Goal: Transaction & Acquisition: Download file/media

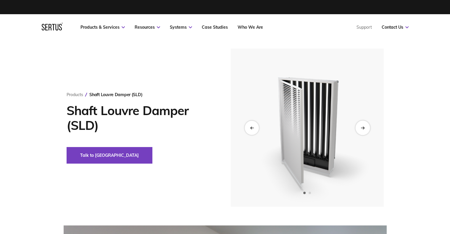
click at [361, 128] on icon "Next slide" at bounding box center [362, 128] width 3 height 0
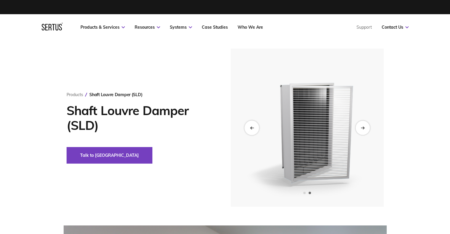
click at [251, 126] on icon "Previous slide" at bounding box center [252, 127] width 4 height 3
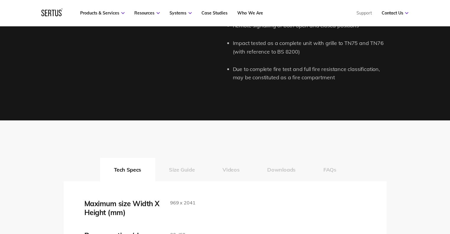
scroll to position [917, 0]
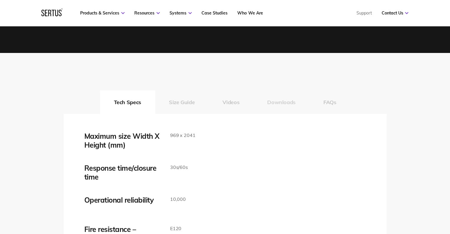
click at [279, 106] on button "Downloads" at bounding box center [281, 102] width 56 height 24
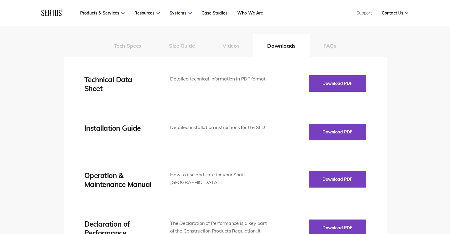
scroll to position [977, 0]
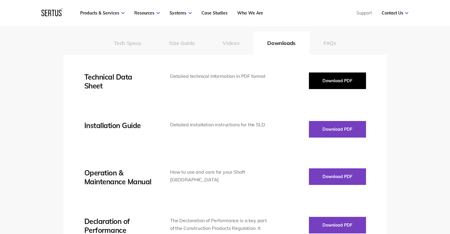
click at [321, 85] on button "Download PDF" at bounding box center [337, 81] width 57 height 17
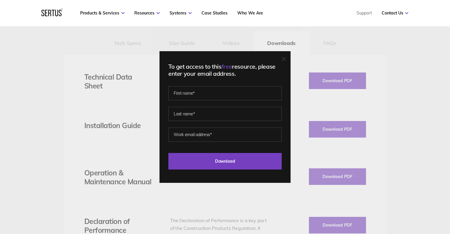
click at [284, 60] on icon at bounding box center [284, 59] width 4 height 4
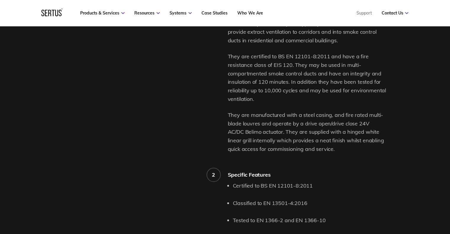
scroll to position [444, 0]
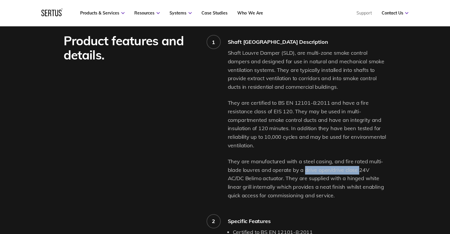
drag, startPoint x: 303, startPoint y: 170, endPoint x: 356, endPoint y: 170, distance: 53.0
click at [356, 170] on p "They are manufactured with a steel casing, and fire rated multi-blade louvres a…" at bounding box center [307, 178] width 159 height 43
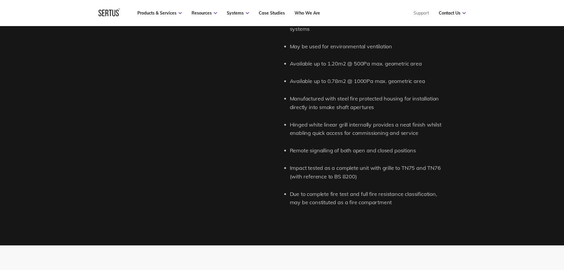
scroll to position [740, 0]
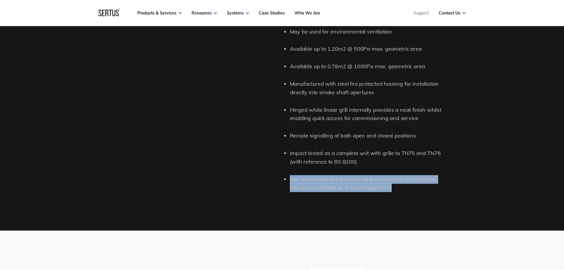
drag, startPoint x: 396, startPoint y: 189, endPoint x: 292, endPoint y: 176, distance: 104.9
click at [292, 176] on li "Due to complete fire test and full fire resistance classification, may be const…" at bounding box center [367, 183] width 154 height 17
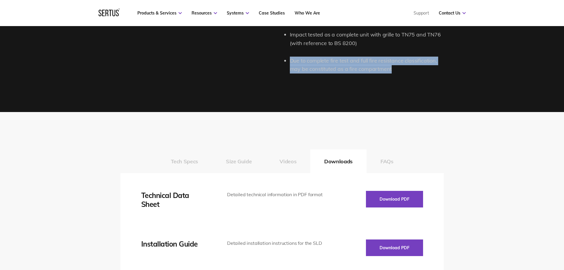
scroll to position [888, 0]
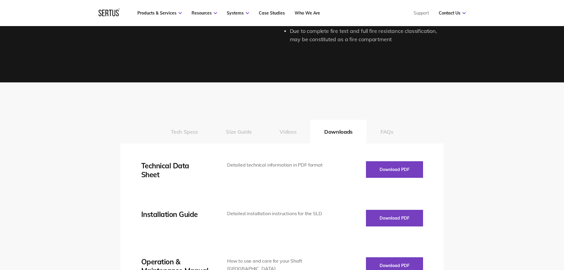
click at [182, 131] on button "Tech Specs" at bounding box center [184, 132] width 55 height 24
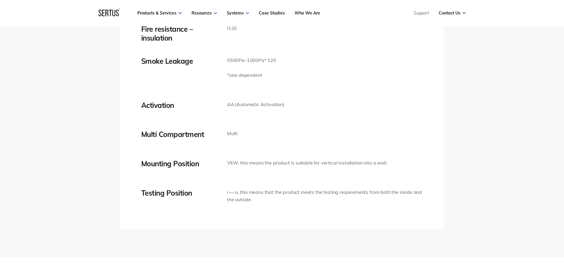
scroll to position [1154, 0]
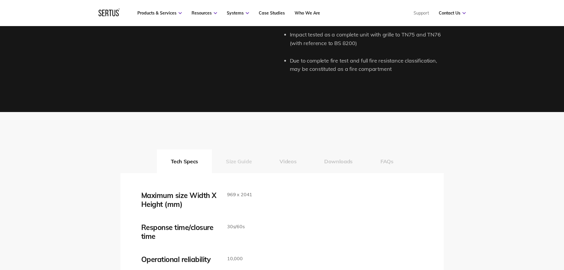
click at [244, 167] on button "Size Guide" at bounding box center [239, 161] width 54 height 24
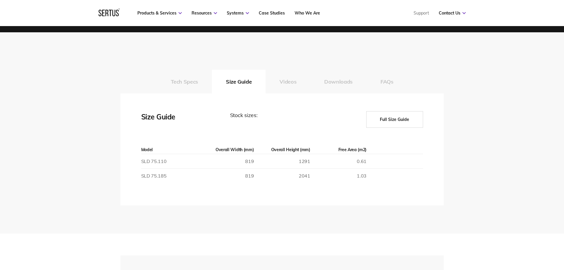
scroll to position [1007, 0]
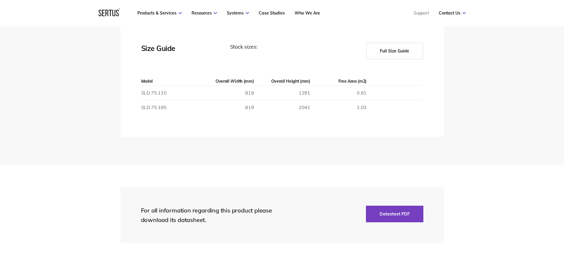
click at [374, 49] on button "Full Size Guide" at bounding box center [394, 51] width 57 height 17
click at [389, 52] on button "Full Size Guide" at bounding box center [394, 51] width 57 height 17
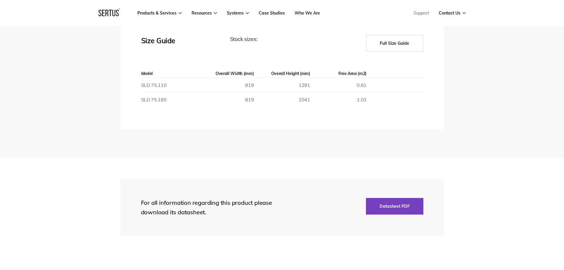
scroll to position [977, 0]
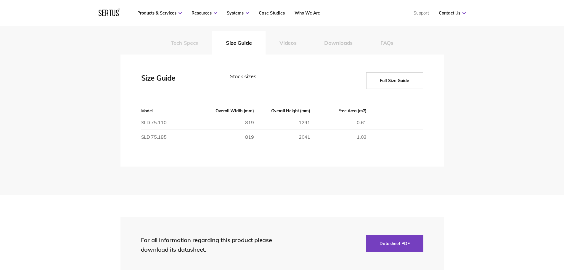
click at [174, 42] on button "Tech Specs" at bounding box center [184, 43] width 55 height 24
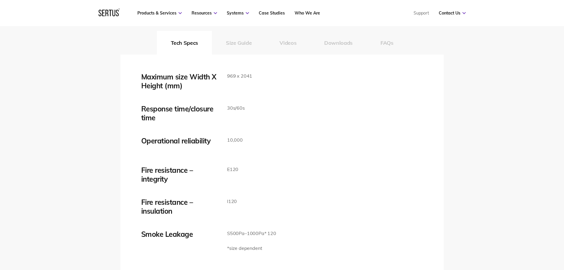
drag, startPoint x: 241, startPoint y: 42, endPoint x: 241, endPoint y: 45, distance: 3.0
click at [241, 43] on button "Size Guide" at bounding box center [239, 43] width 54 height 24
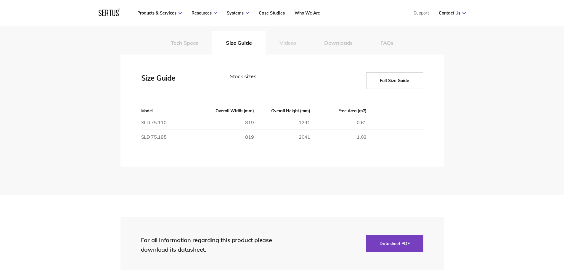
click at [281, 41] on button "Videos" at bounding box center [287, 43] width 45 height 24
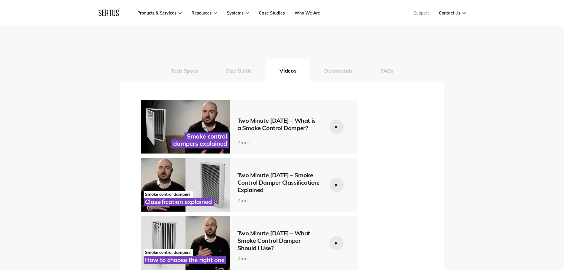
scroll to position [947, 0]
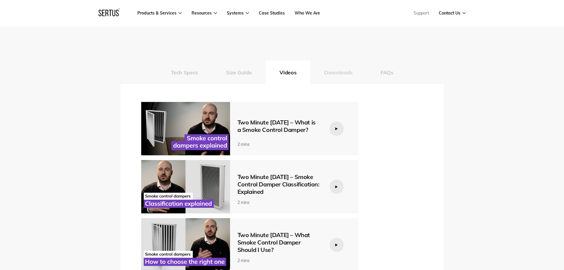
click at [336, 73] on button "Downloads" at bounding box center [338, 72] width 56 height 24
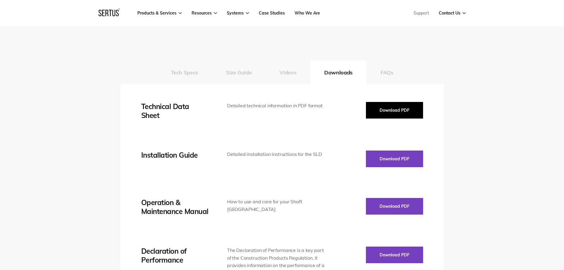
click at [409, 106] on button "Download PDF" at bounding box center [394, 110] width 57 height 17
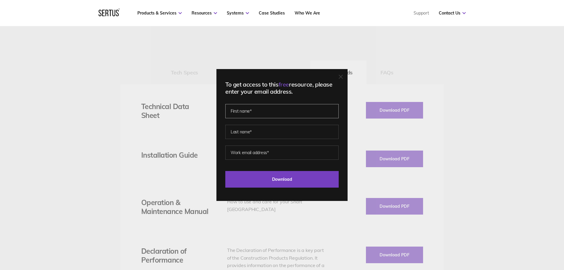
click at [264, 113] on input "text" at bounding box center [281, 111] width 113 height 14
type input "[DEMOGRAPHIC_DATA]"
click at [251, 133] on input "text" at bounding box center [281, 132] width 113 height 14
type input "Oshifolu"
click at [256, 153] on input "email" at bounding box center [281, 152] width 113 height 14
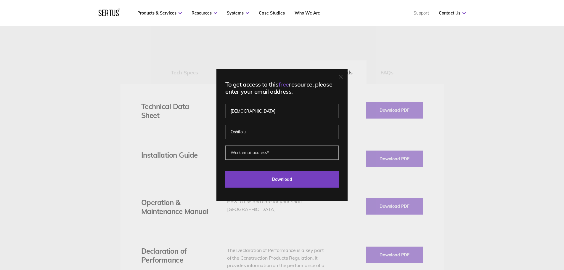
type input "[EMAIL_ADDRESS][PERSON_NAME][DOMAIN_NAME]"
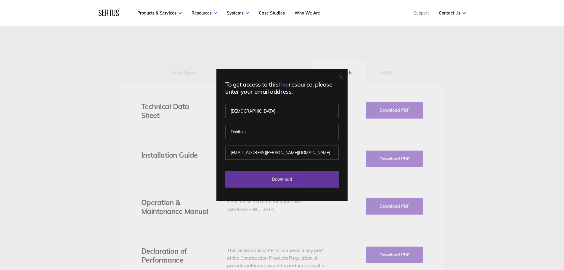
click at [285, 175] on input "Download" at bounding box center [281, 179] width 113 height 17
